Goal: Transaction & Acquisition: Purchase product/service

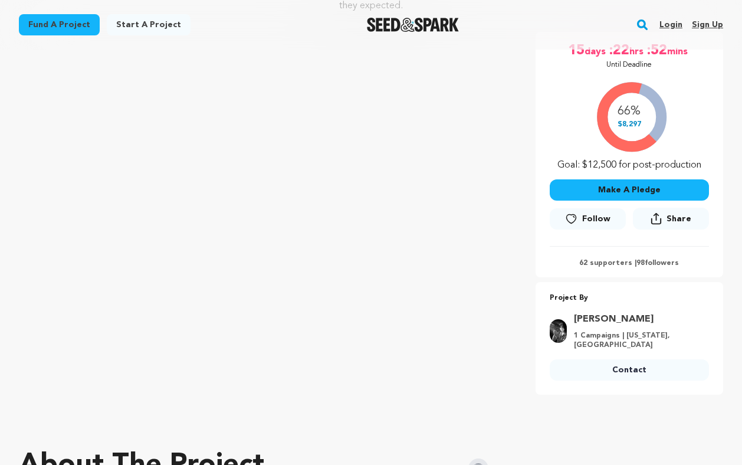
scroll to position [210, 0]
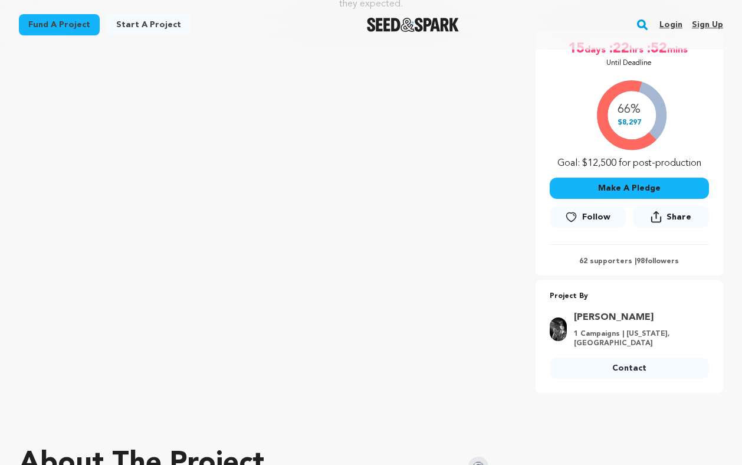
click at [561, 207] on link "Follow" at bounding box center [587, 216] width 76 height 21
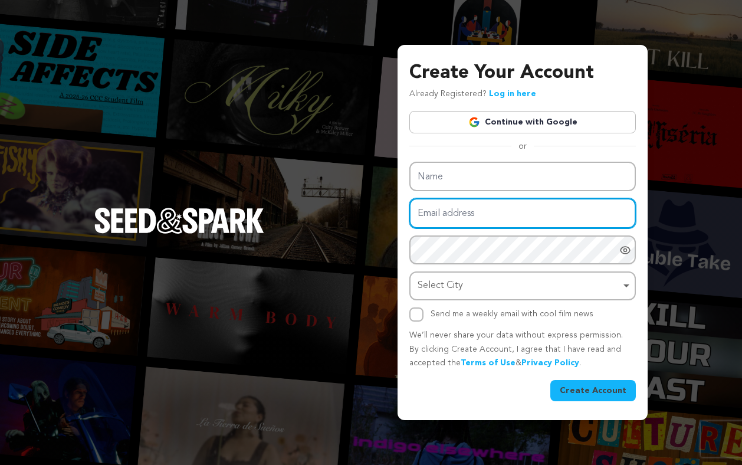
type input "victoriaxpark@gmail.com"
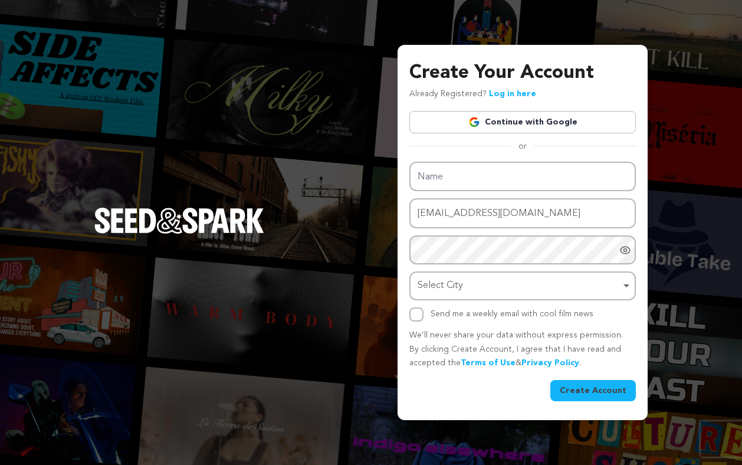
click at [519, 132] on div "Create Your Account Already Registered? Log in here Continue with Google or eyJ…" at bounding box center [522, 230] width 226 height 342
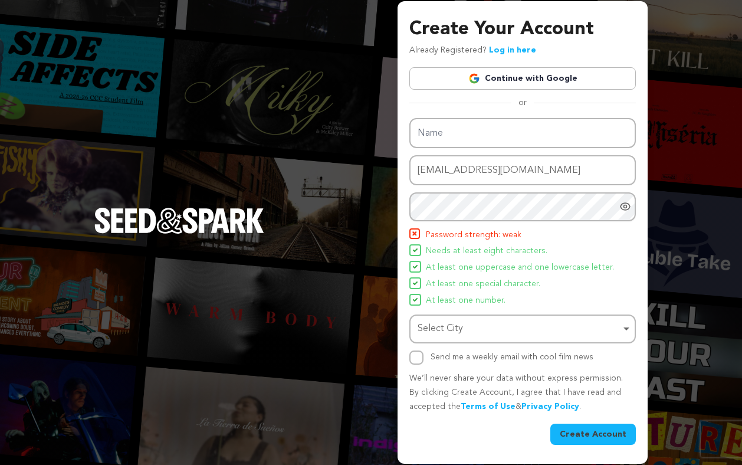
click at [498, 45] on p "Already Registered? Log in here" at bounding box center [472, 51] width 127 height 14
click at [497, 51] on link "Log in here" at bounding box center [512, 50] width 47 height 8
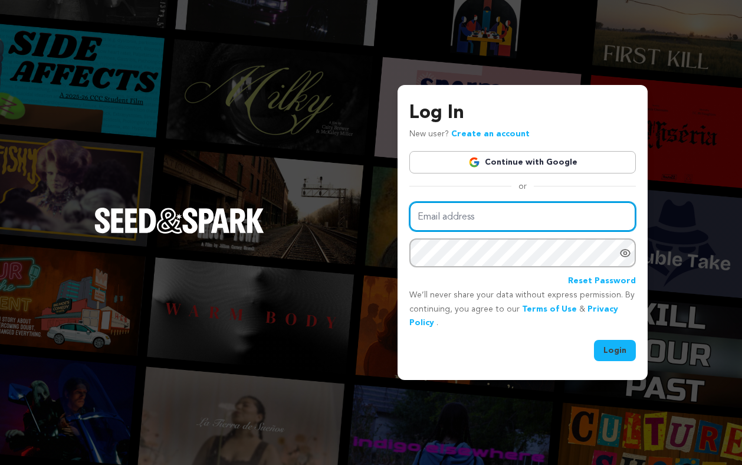
type input "victoriaxpark@gmail.com"
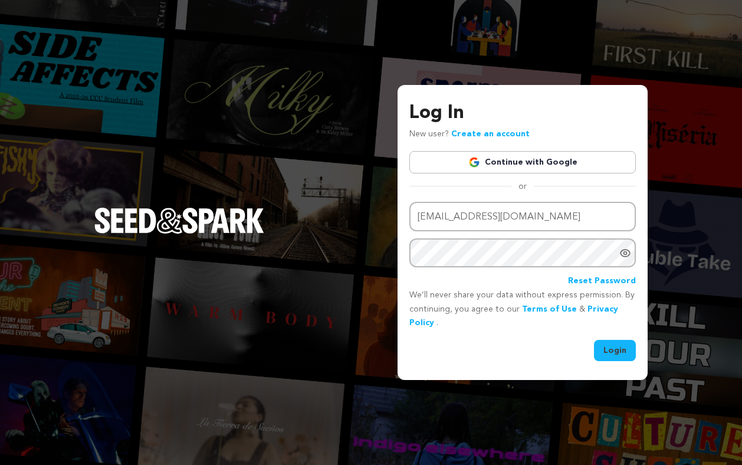
click at [601, 345] on button "Login" at bounding box center [615, 350] width 42 height 21
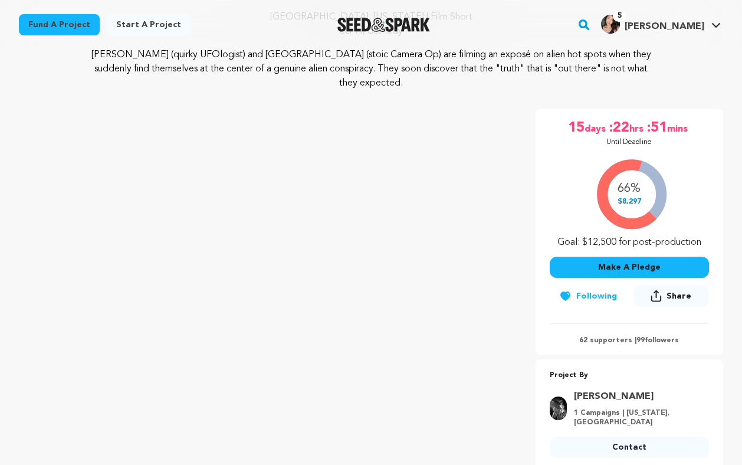
scroll to position [136, 0]
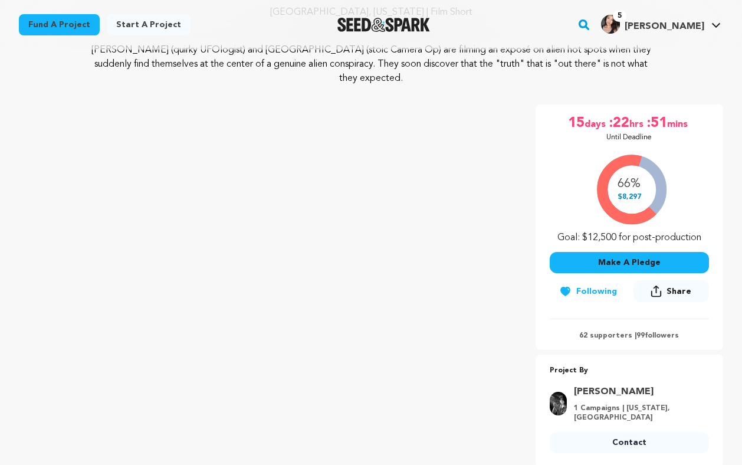
click at [571, 252] on button "Make A Pledge" at bounding box center [628, 262] width 159 height 21
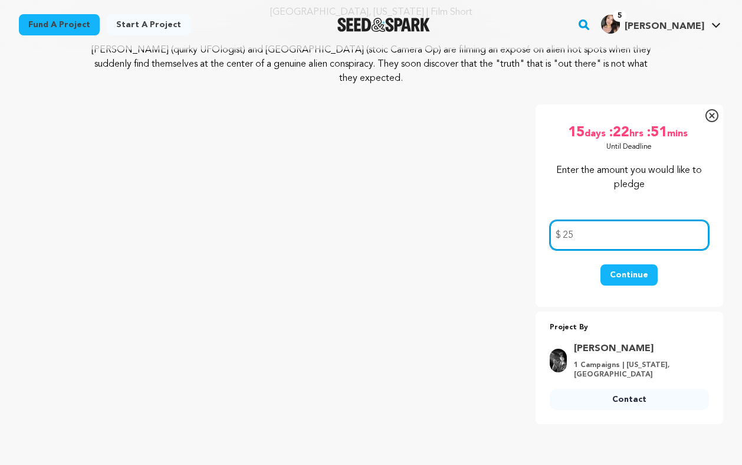
type input "25"
click at [616, 264] on button "Continue" at bounding box center [628, 274] width 57 height 21
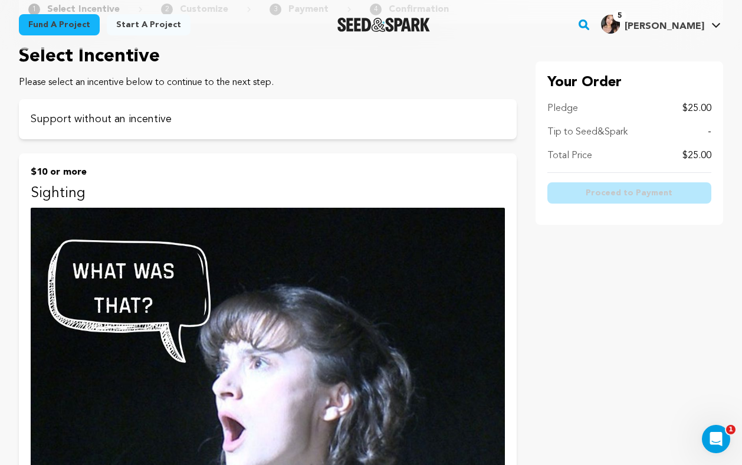
scroll to position [79, 0]
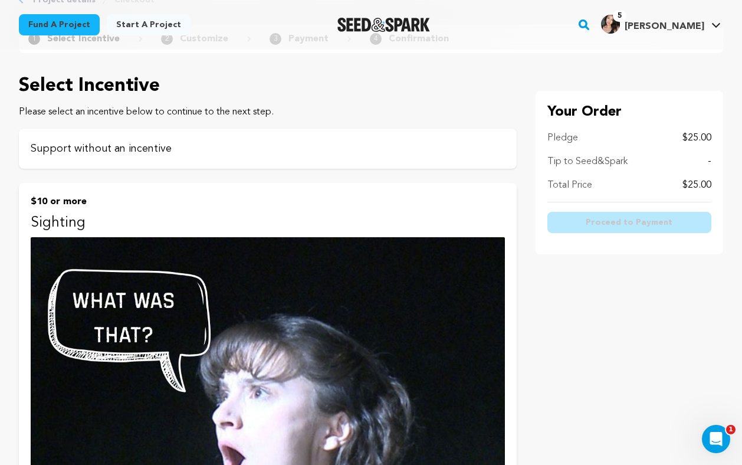
click at [173, 143] on p "Support without an incentive" at bounding box center [268, 148] width 474 height 17
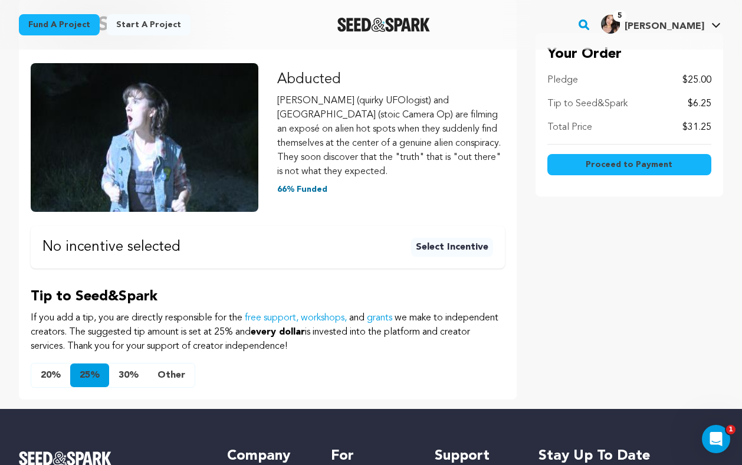
scroll to position [172, 0]
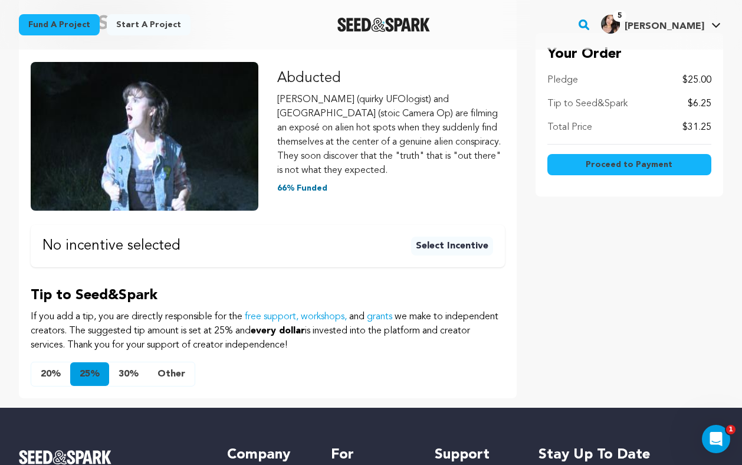
click at [166, 362] on button "Other" at bounding box center [171, 374] width 47 height 24
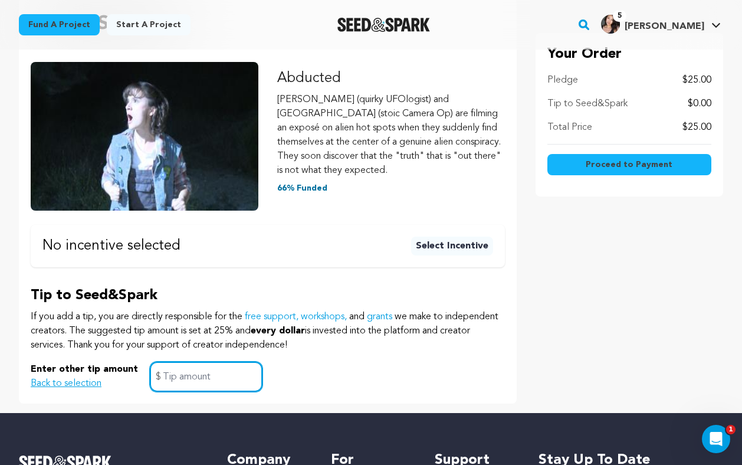
click at [177, 361] on input "text" at bounding box center [206, 376] width 113 height 30
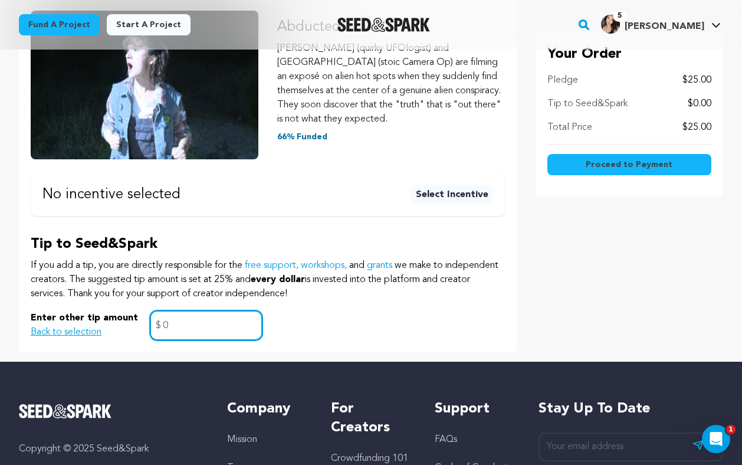
scroll to position [224, 0]
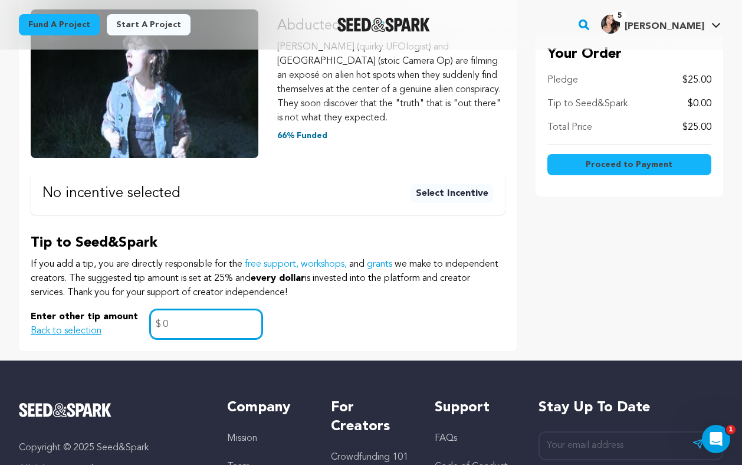
type input "0"
click at [592, 167] on span "Proceed to Payment" at bounding box center [628, 165] width 87 height 12
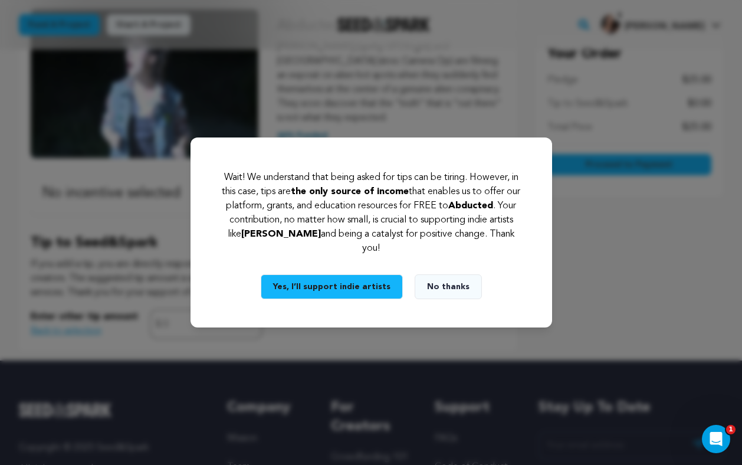
click at [436, 288] on button "No thanks" at bounding box center [447, 286] width 67 height 25
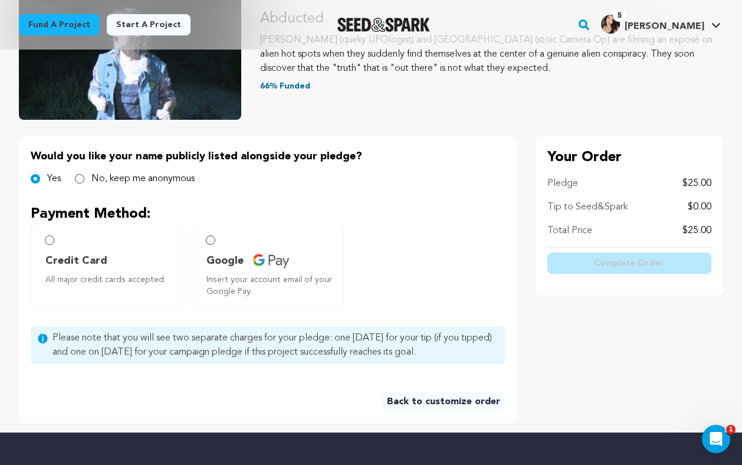
scroll to position [167, 0]
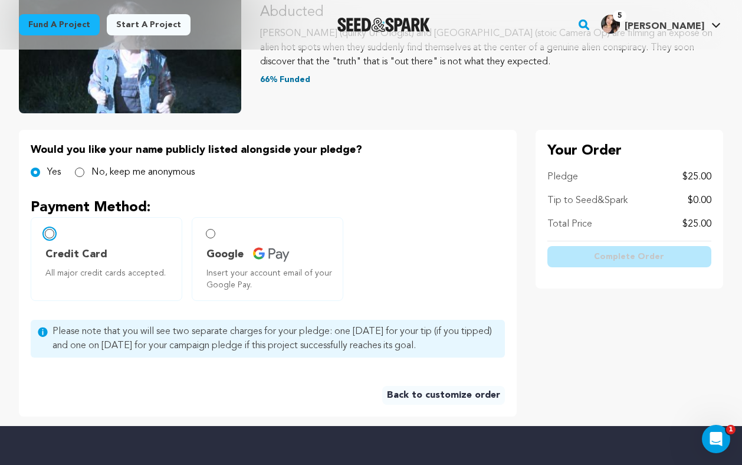
click at [47, 236] on input "Credit Card All major credit cards accepted." at bounding box center [49, 233] width 9 height 9
radio input "false"
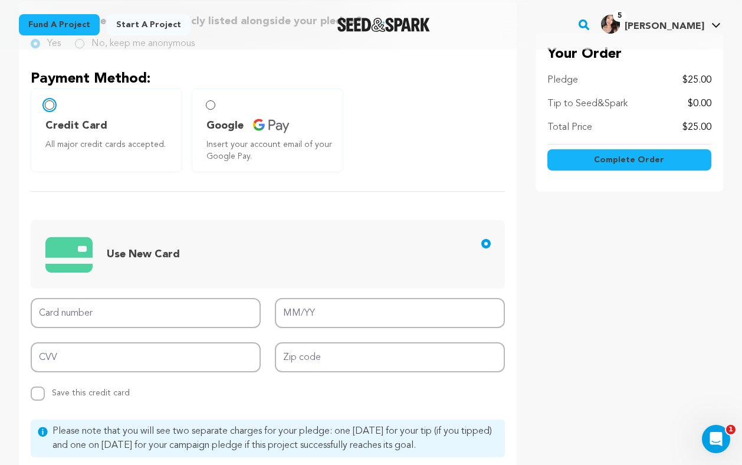
scroll to position [324, 0]
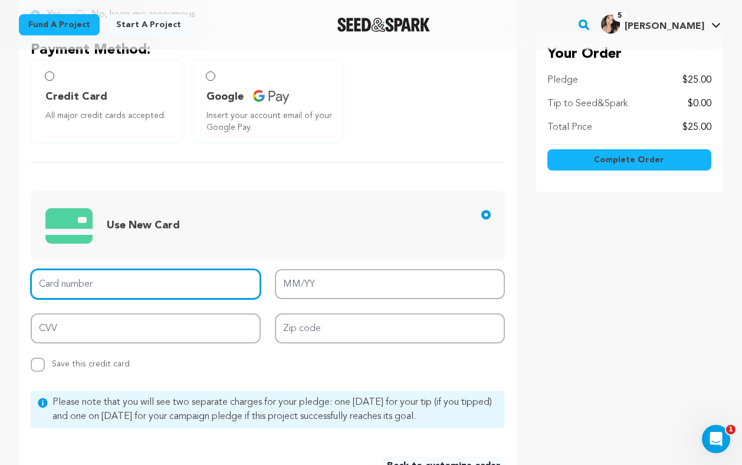
click at [141, 285] on input "Card number" at bounding box center [146, 284] width 230 height 30
type input "4147 2024 9859 0056"
type input "07/26"
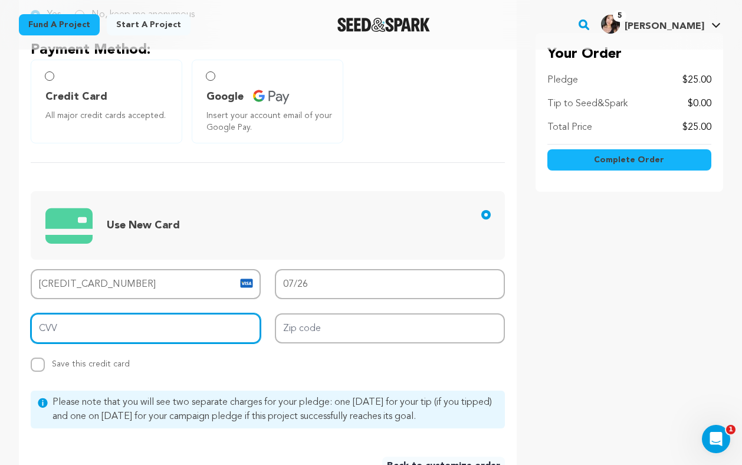
click at [157, 326] on input "CVV" at bounding box center [146, 328] width 230 height 30
type input "0"
type input "609"
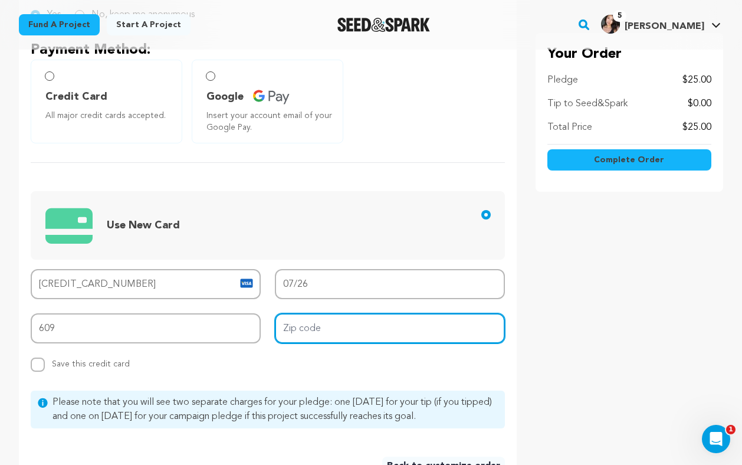
click at [338, 333] on input "Zip code" at bounding box center [390, 328] width 230 height 30
type input "91204"
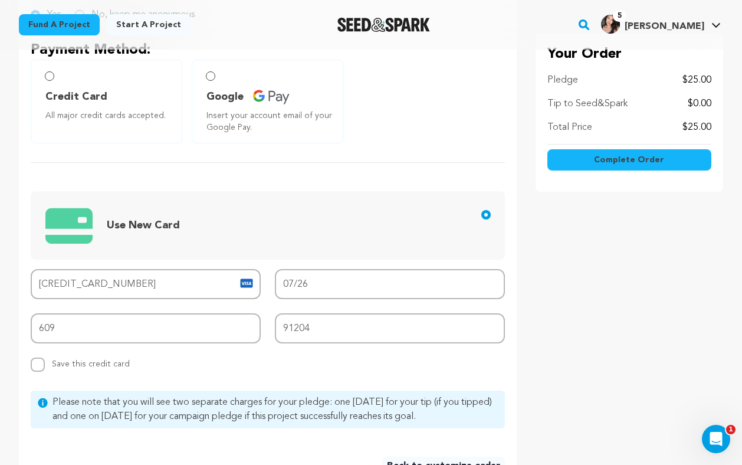
click at [526, 351] on div "Would you like your name publicly listed alongside your pledge? Yes No, keep me…" at bounding box center [371, 229] width 704 height 514
click at [565, 161] on button "Complete Order" at bounding box center [629, 159] width 164 height 21
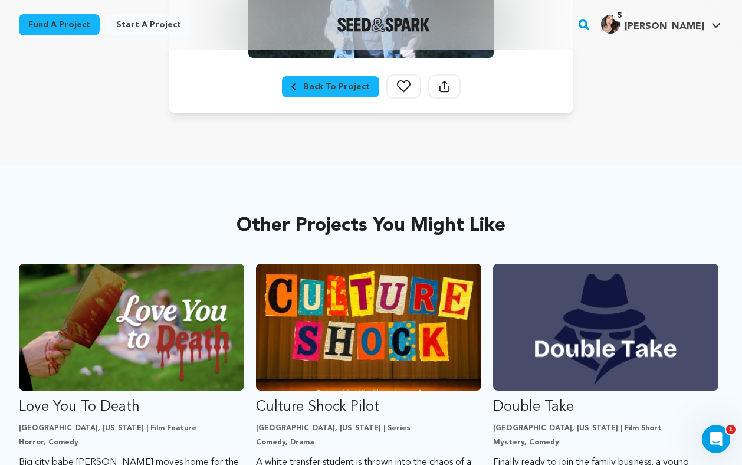
scroll to position [453, 0]
